Goal: Check status: Check status

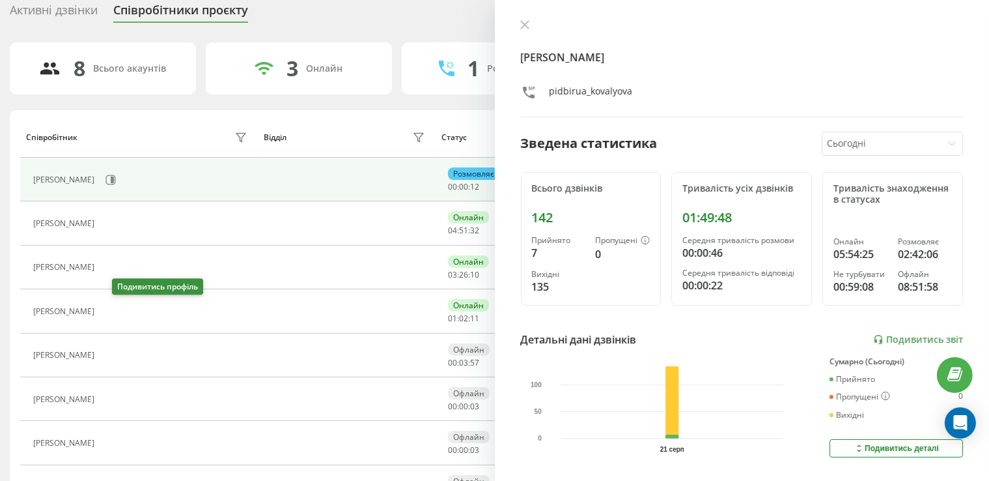
click at [114, 306] on icon at bounding box center [109, 311] width 10 height 10
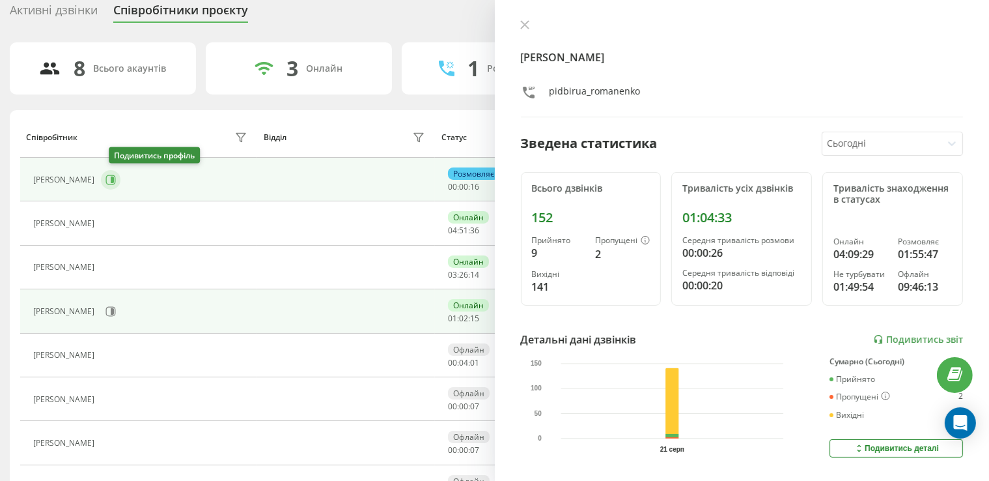
click at [114, 176] on icon at bounding box center [112, 179] width 3 height 7
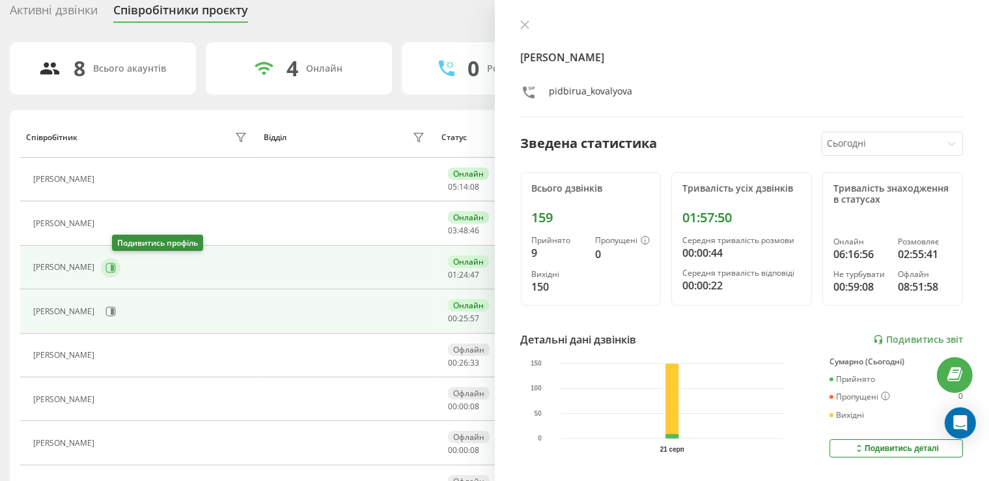
click at [120, 259] on button at bounding box center [111, 268] width 20 height 20
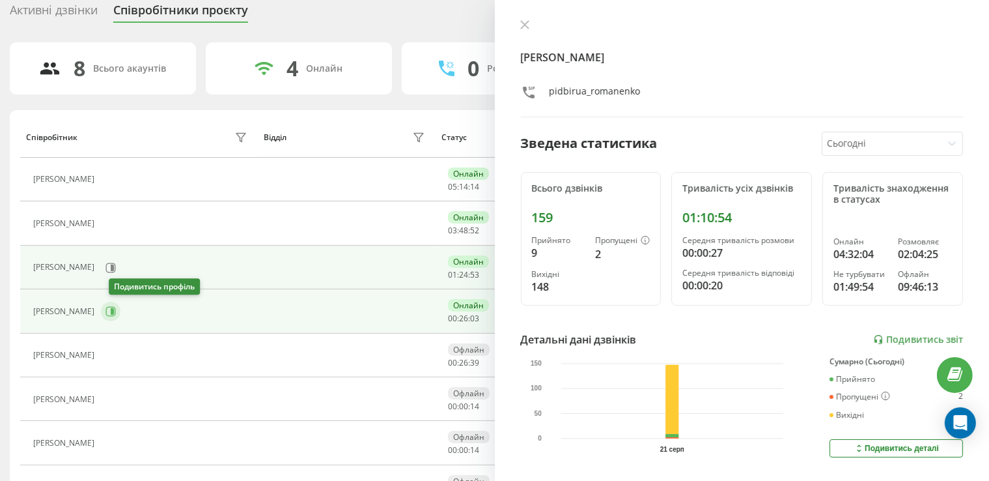
click at [120, 309] on button at bounding box center [111, 312] width 20 height 20
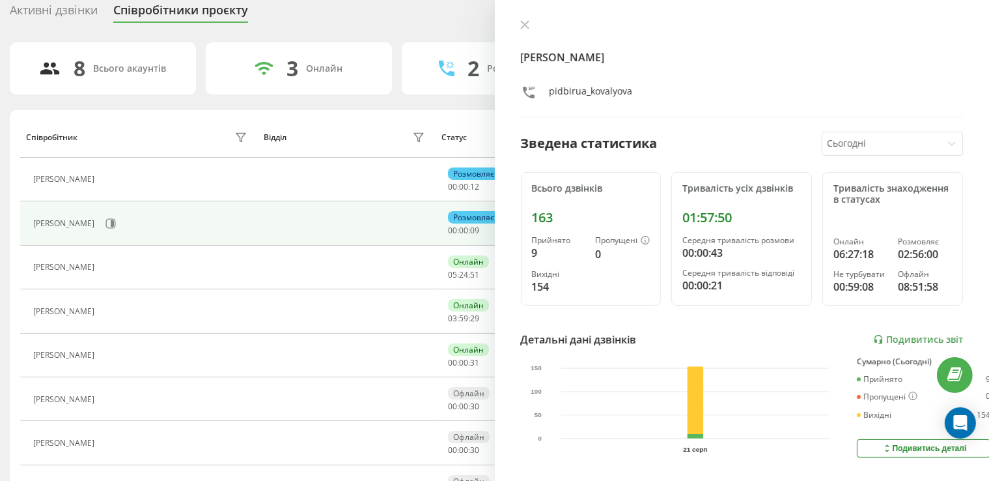
scroll to position [49, 0]
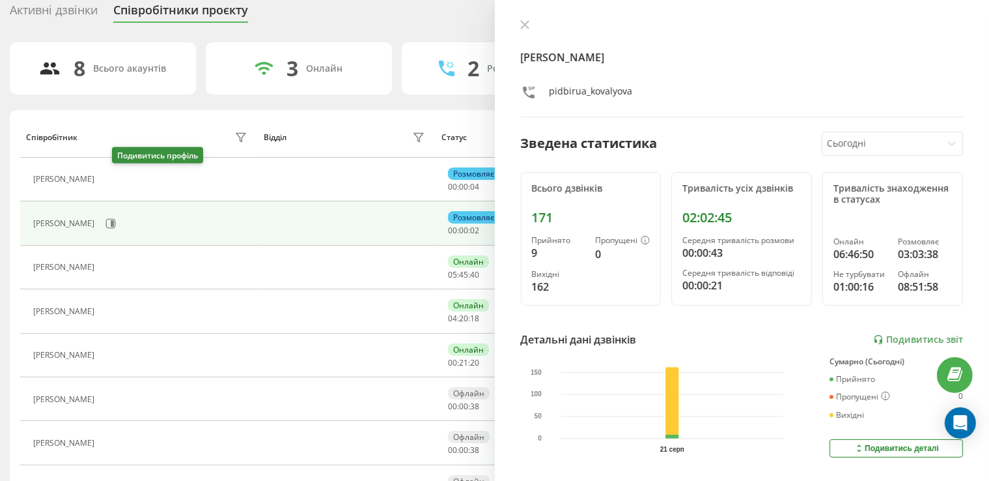
click at [114, 180] on icon at bounding box center [109, 180] width 10 height 10
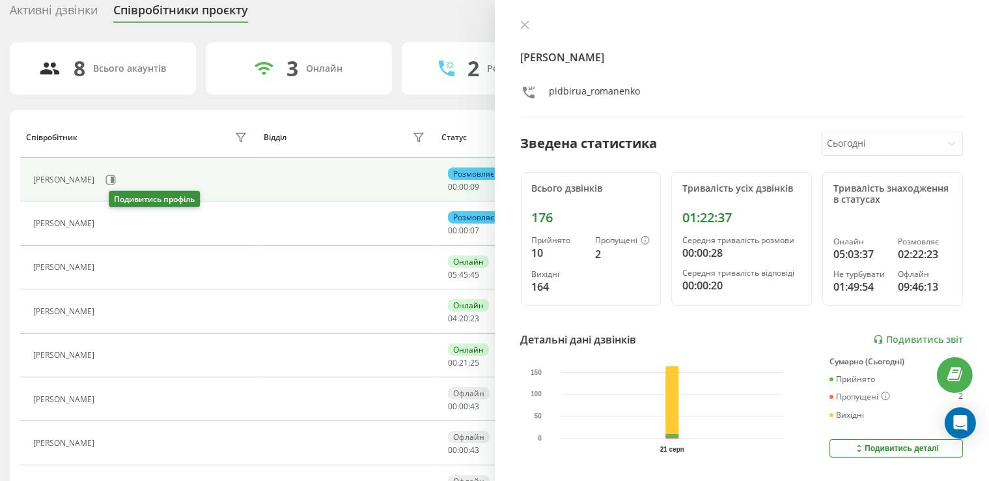
drag, startPoint x: 117, startPoint y: 222, endPoint x: 110, endPoint y: 3, distance: 218.9
click at [114, 222] on icon at bounding box center [109, 223] width 10 height 10
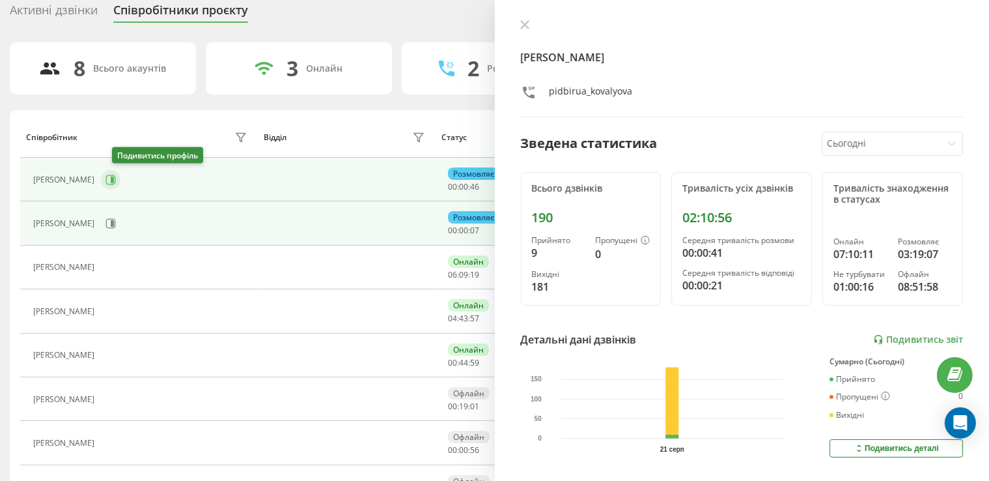
click at [116, 176] on icon at bounding box center [110, 180] width 10 height 10
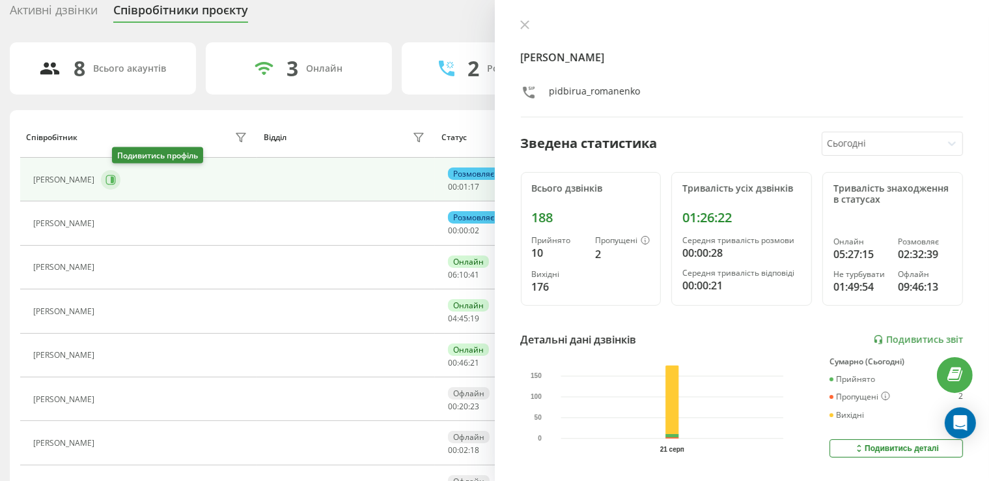
click at [116, 179] on icon at bounding box center [110, 180] width 10 height 10
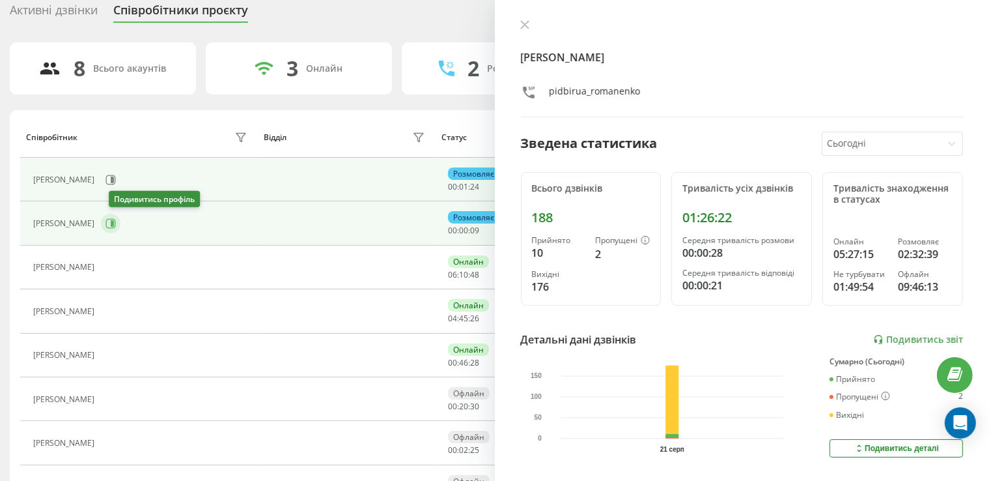
click at [116, 225] on icon at bounding box center [110, 223] width 10 height 10
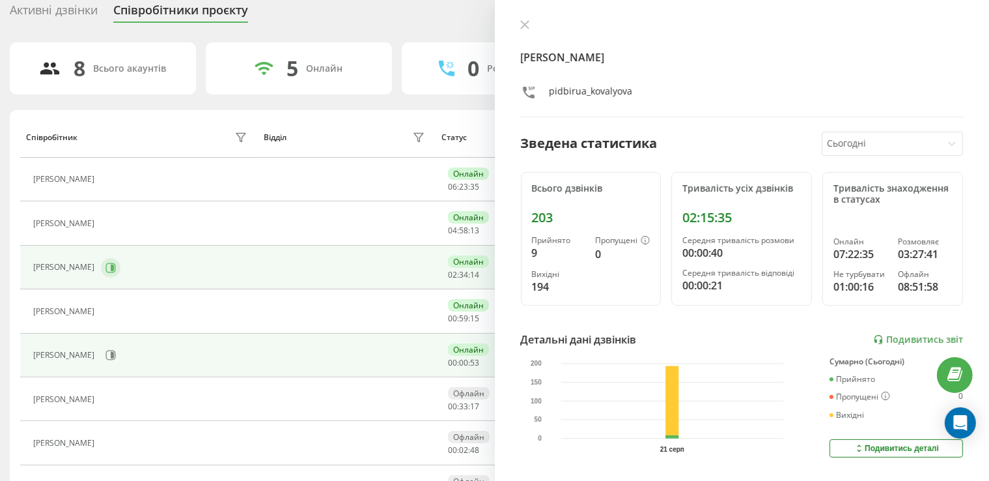
click at [117, 259] on button at bounding box center [111, 268] width 20 height 20
click at [116, 354] on icon at bounding box center [110, 355] width 10 height 10
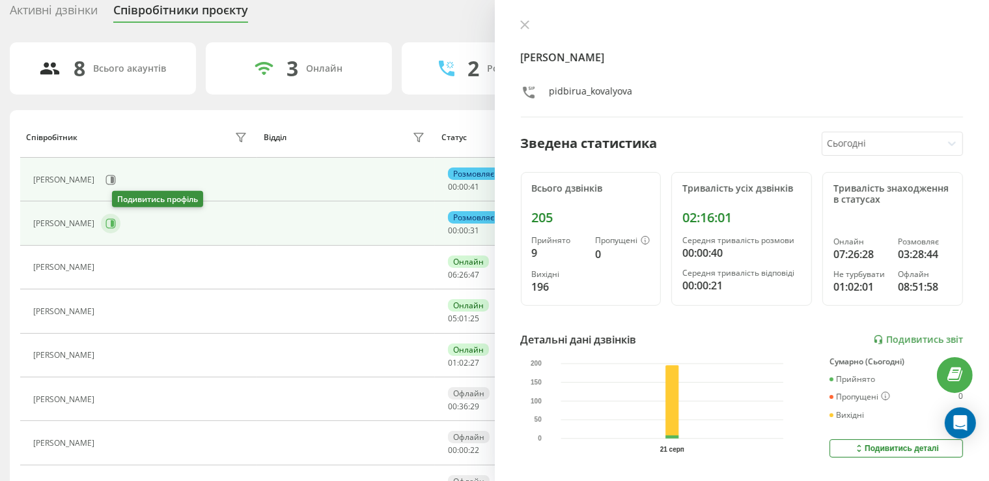
click at [116, 218] on icon at bounding box center [110, 223] width 10 height 10
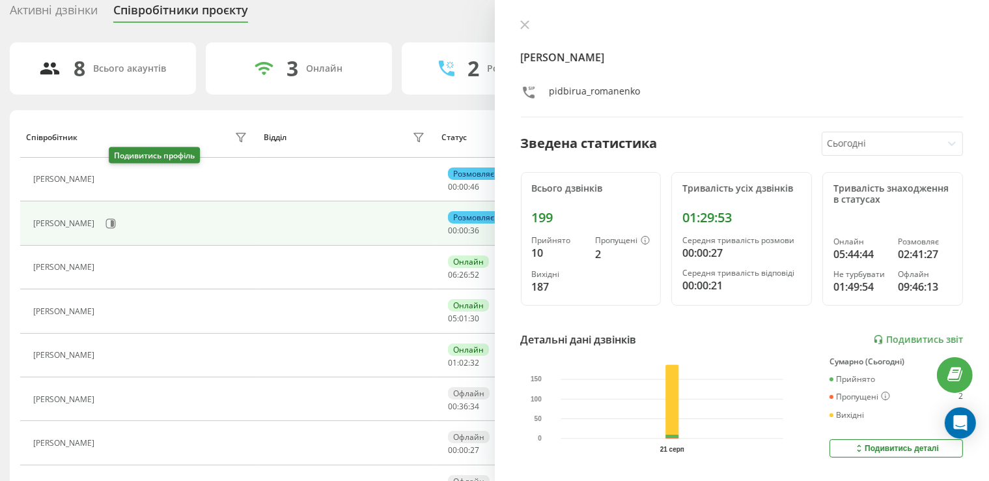
click at [117, 172] on button at bounding box center [109, 181] width 16 height 18
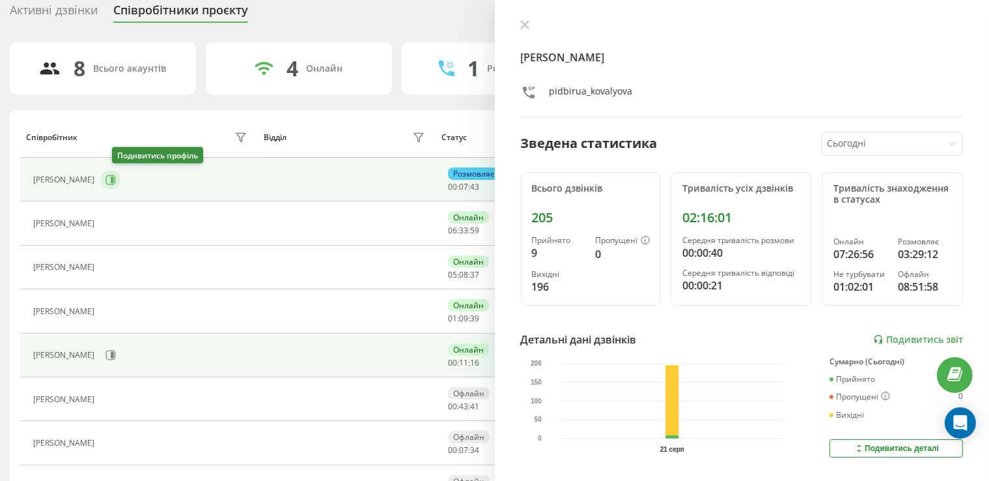
click at [116, 181] on button at bounding box center [111, 180] width 20 height 20
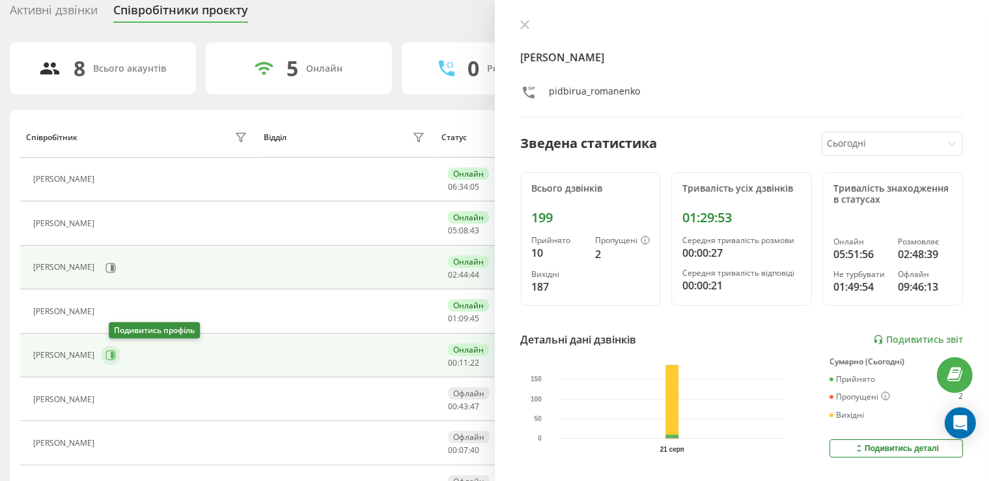
click at [116, 352] on icon at bounding box center [110, 355] width 10 height 10
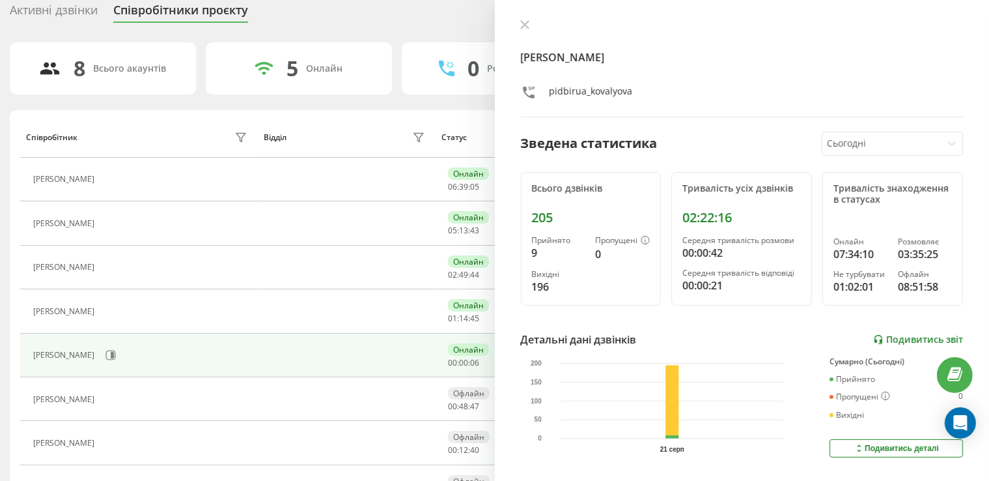
click at [891, 338] on link "Подивитись звіт" at bounding box center [918, 339] width 90 height 11
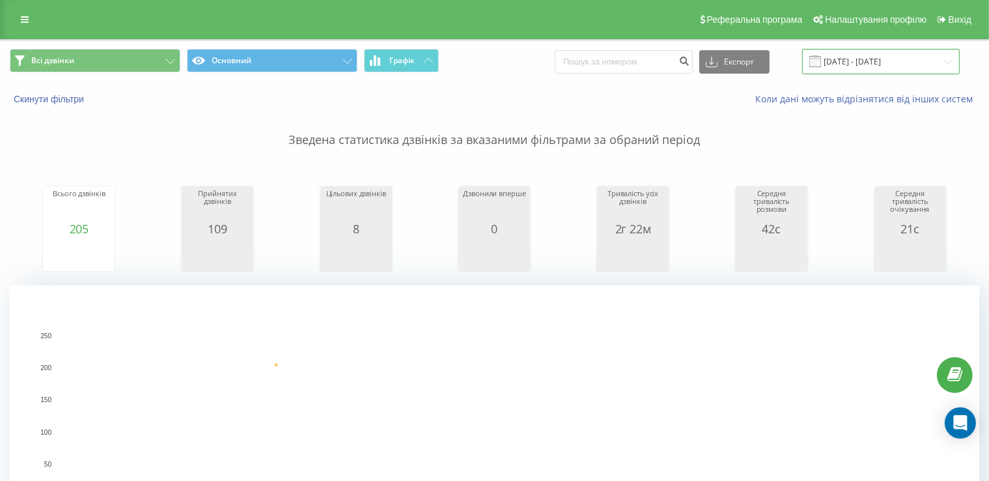
click at [862, 61] on input "[DATE] - [DATE]" at bounding box center [881, 61] width 158 height 25
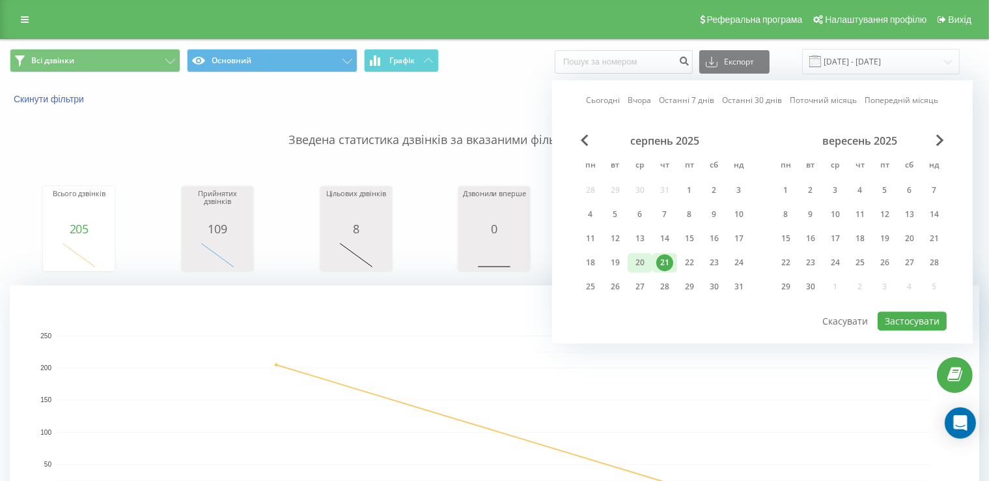
drag, startPoint x: 688, startPoint y: 188, endPoint x: 649, endPoint y: 261, distance: 82.4
click at [686, 191] on div "1" at bounding box center [689, 190] width 17 height 17
click at [667, 262] on div "21" at bounding box center [664, 262] width 17 height 17
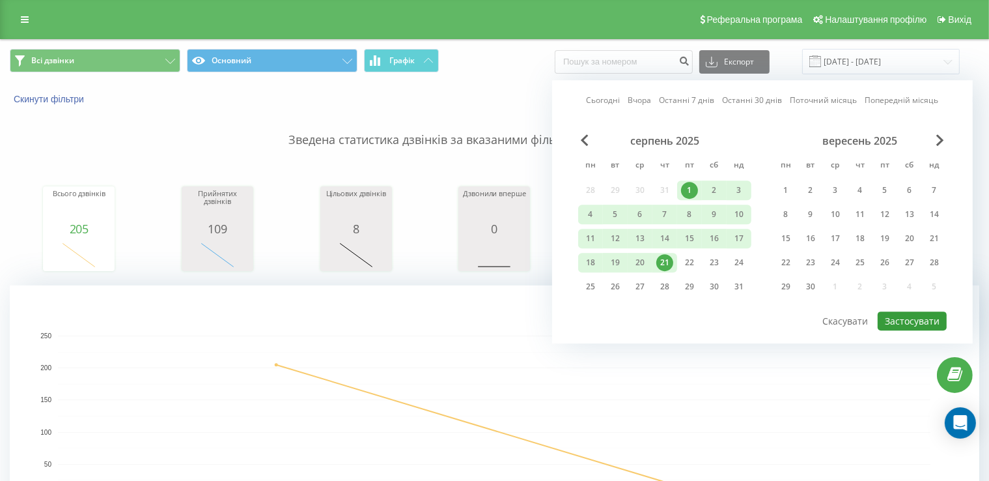
click at [896, 320] on button "Застосувати" at bounding box center [912, 320] width 69 height 19
type input "01.08.2025 - 21.08.2025"
